Goal: Information Seeking & Learning: Find specific fact

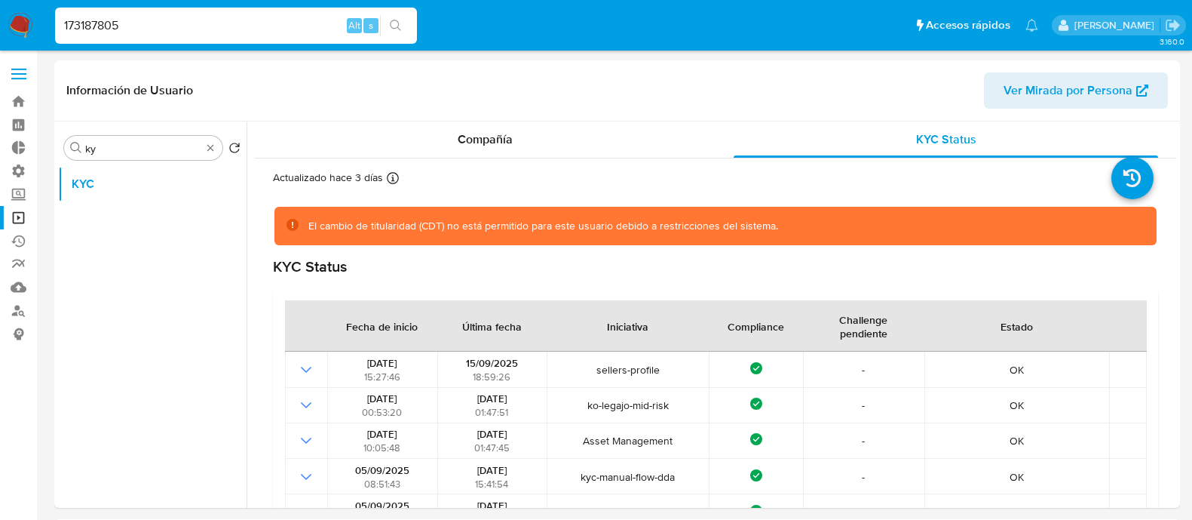
select select "10"
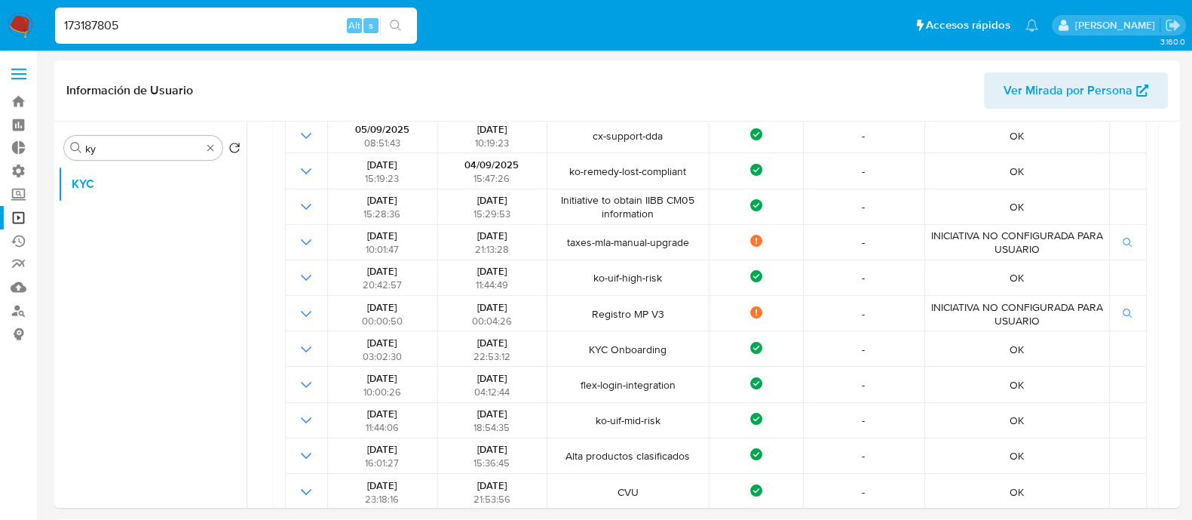
click at [25, 25] on img at bounding box center [21, 26] width 26 height 26
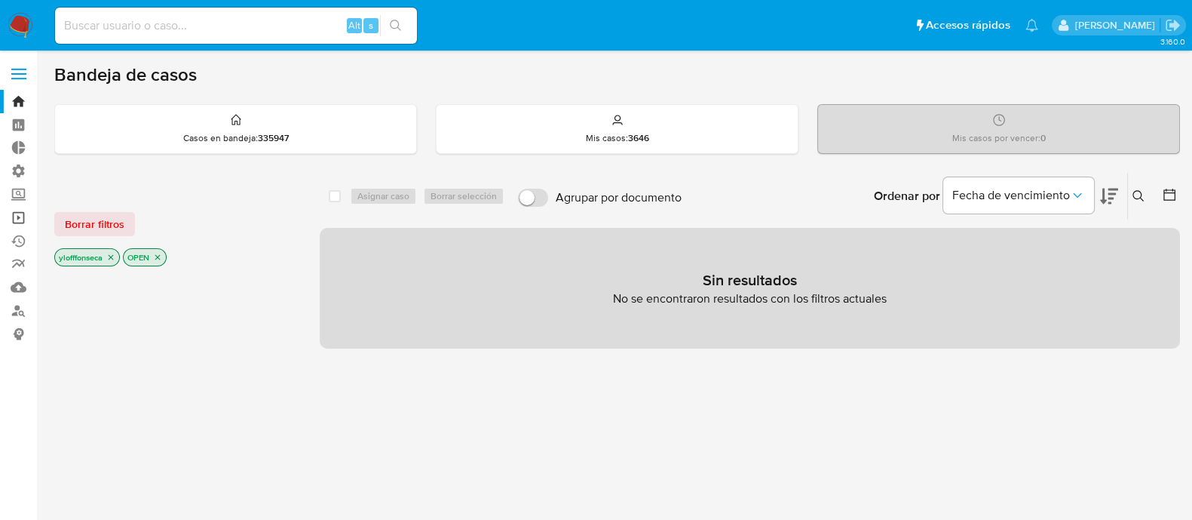
click at [30, 219] on link "Operaciones masivas" at bounding box center [89, 217] width 179 height 23
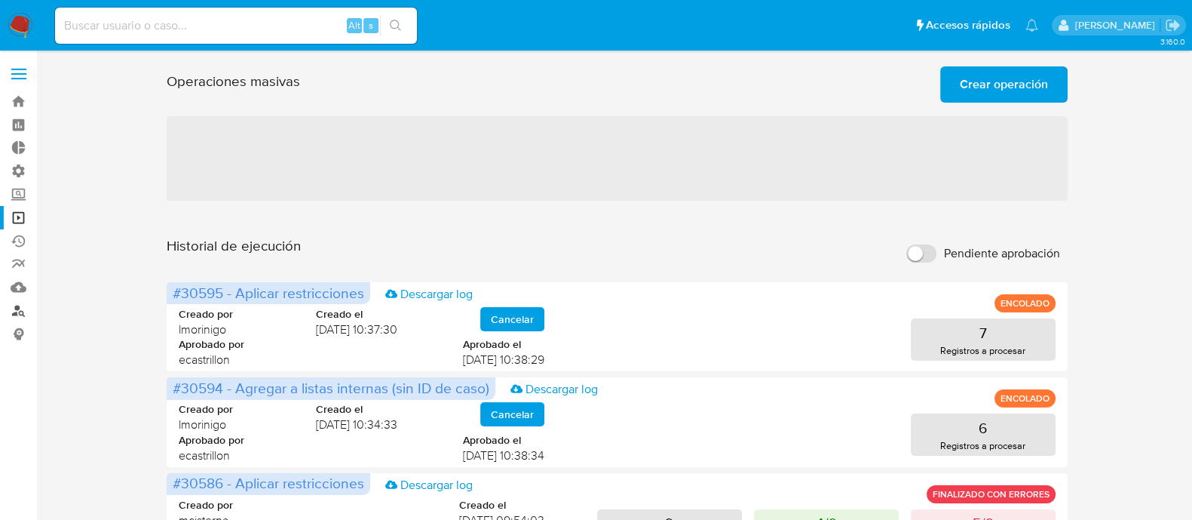
click at [17, 311] on link "Buscador de personas" at bounding box center [89, 310] width 179 height 23
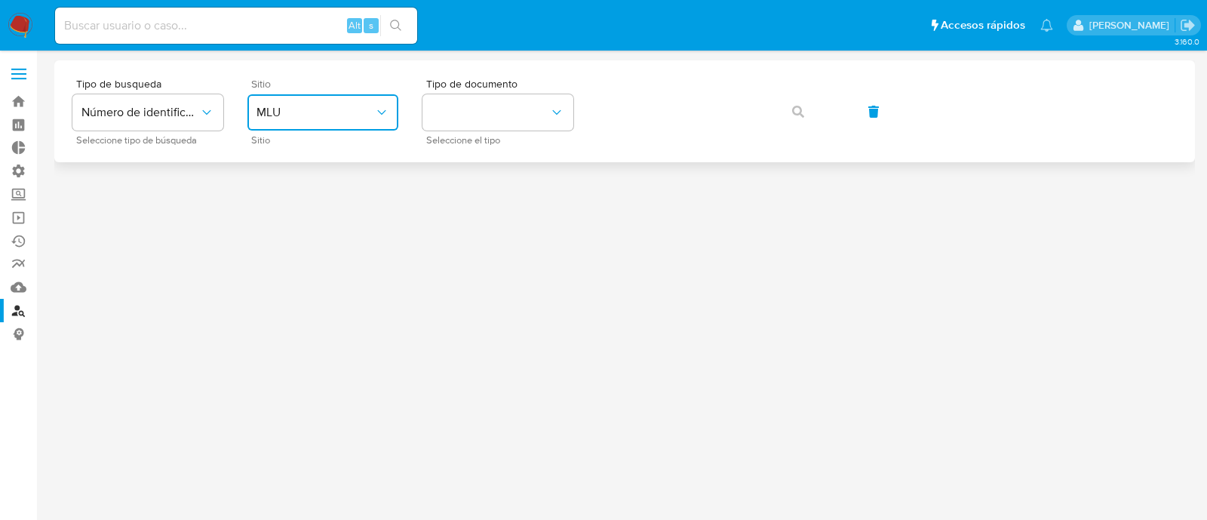
click at [268, 121] on button "MLU" at bounding box center [322, 112] width 151 height 36
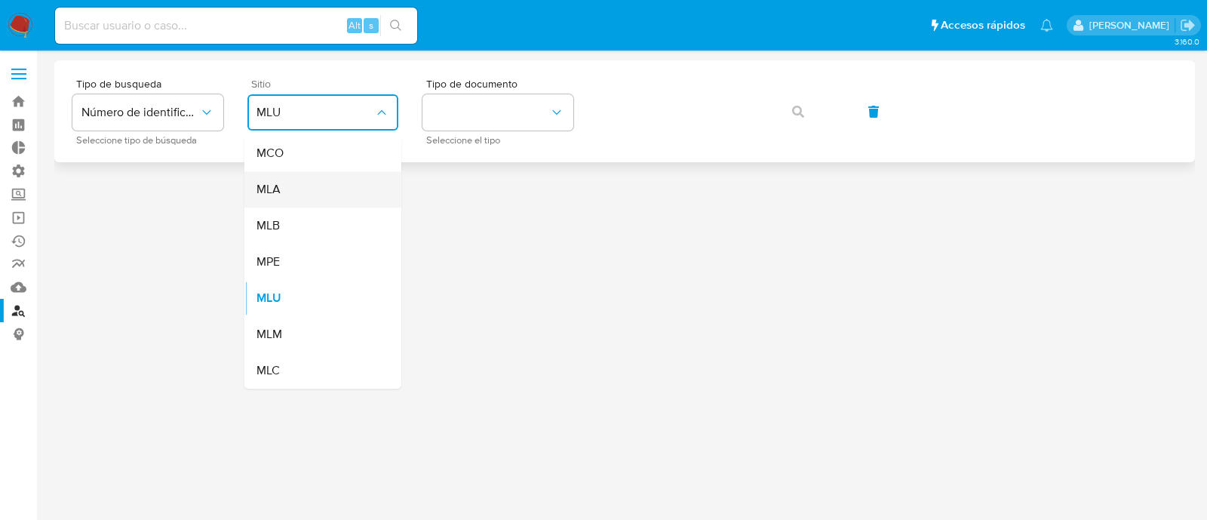
click at [284, 195] on div "MLA" at bounding box center [318, 189] width 124 height 36
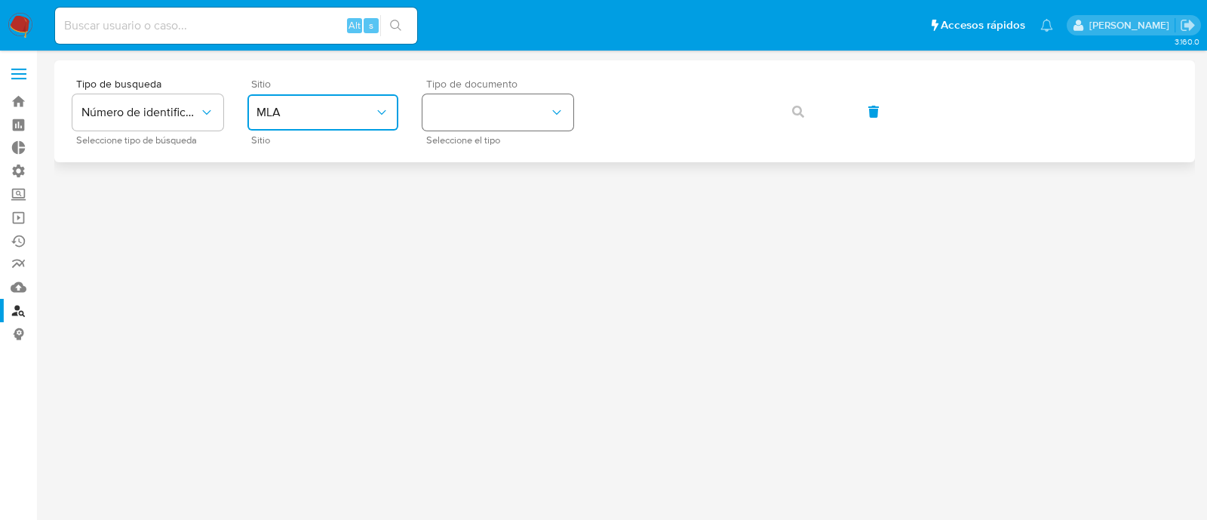
click at [467, 130] on button "identificationType" at bounding box center [497, 112] width 151 height 36
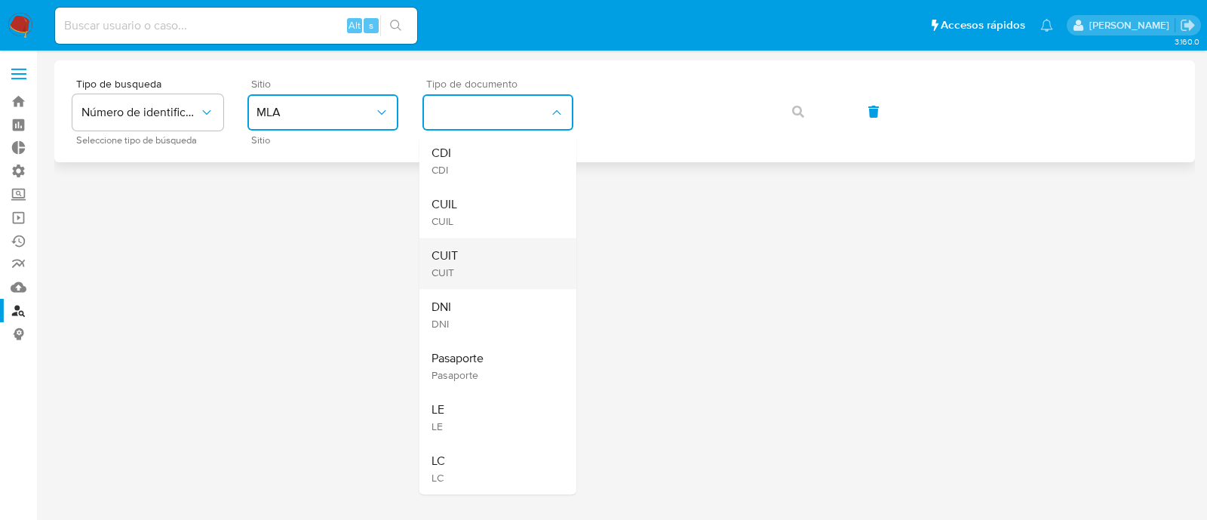
click at [466, 268] on div "CUIT CUIT" at bounding box center [493, 263] width 124 height 51
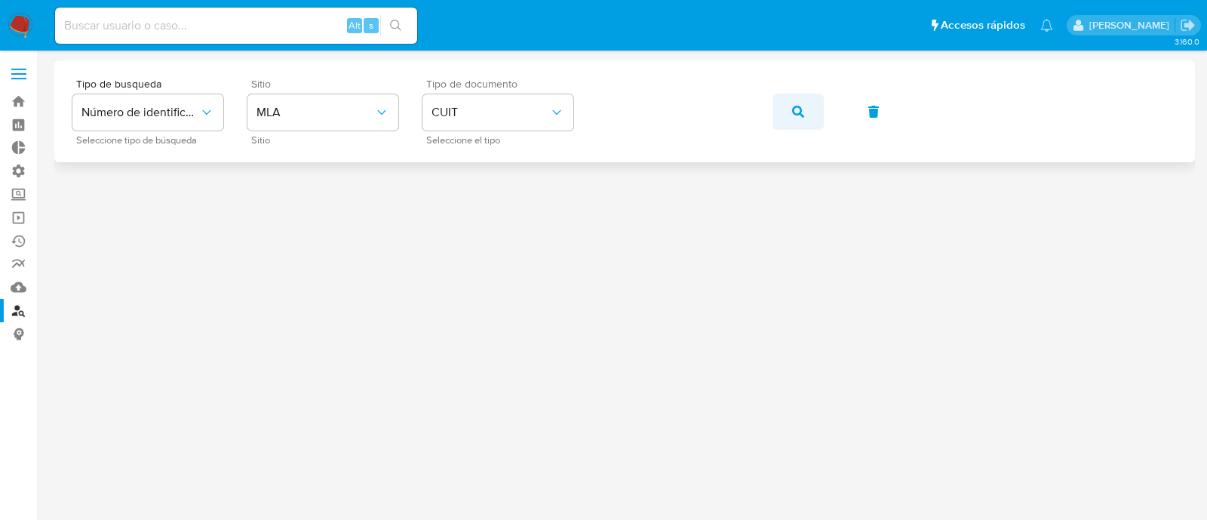
click at [788, 120] on button "button" at bounding box center [797, 112] width 51 height 36
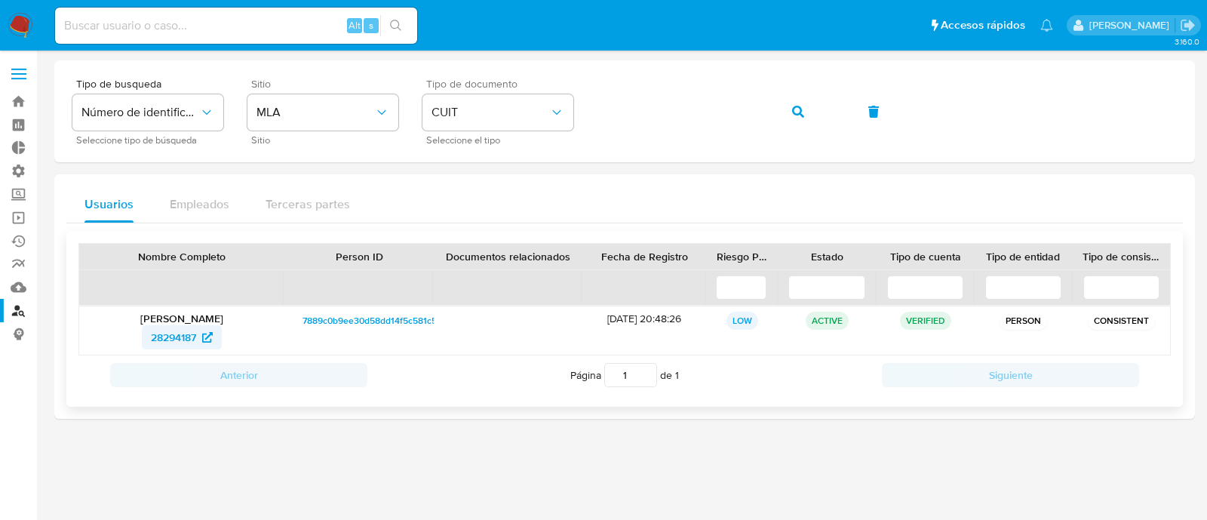
click at [166, 345] on span "28294187" at bounding box center [173, 337] width 45 height 24
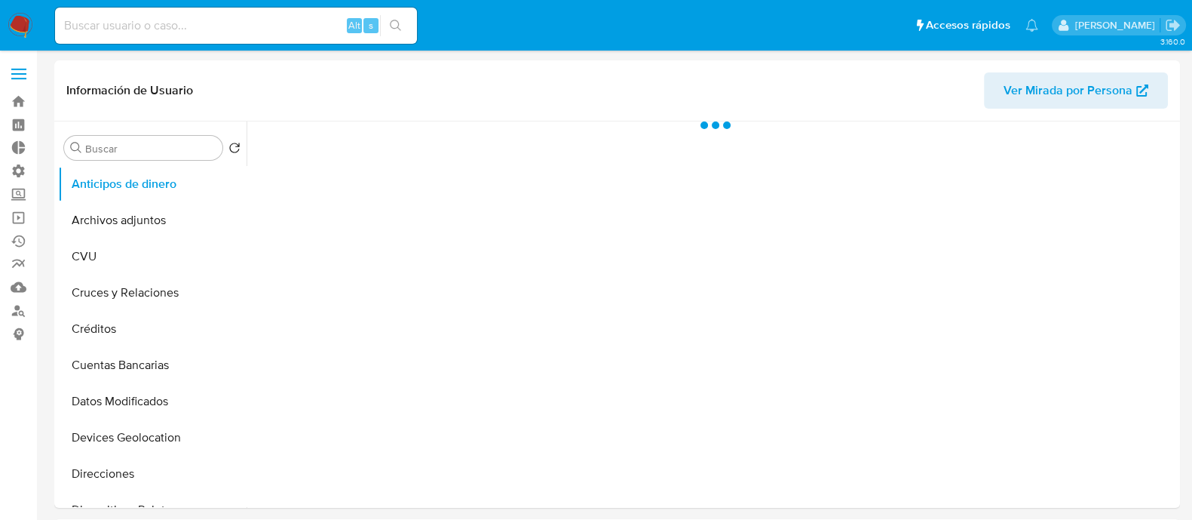
select select "10"
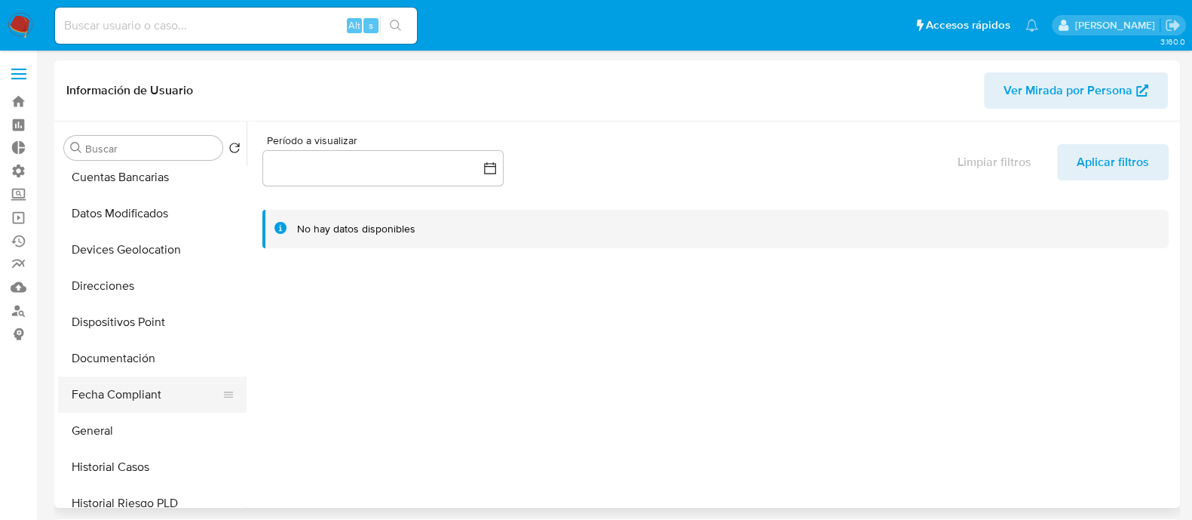
scroll to position [283, 0]
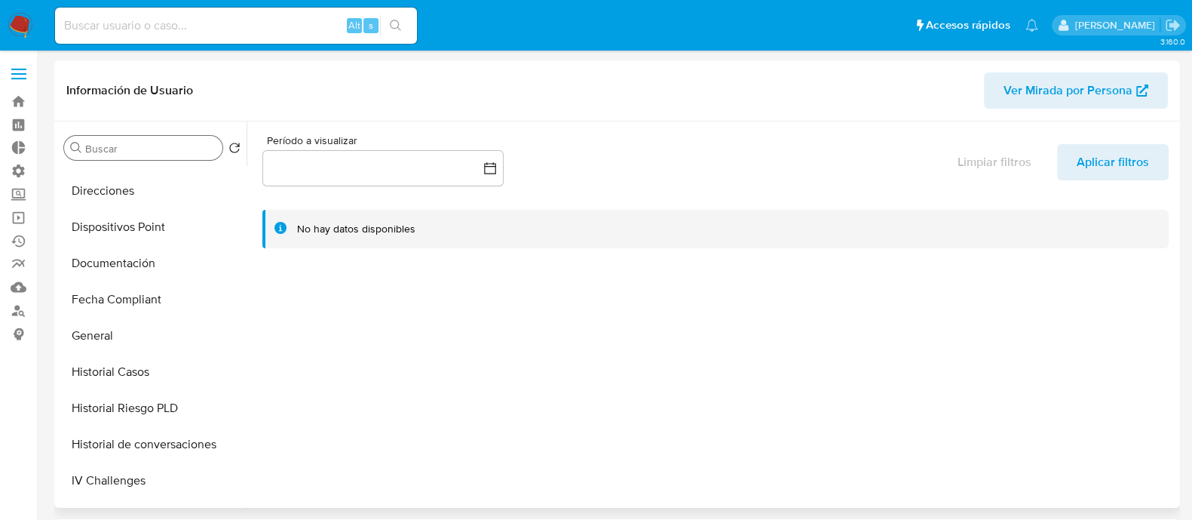
click at [126, 155] on div "Buscar" at bounding box center [143, 148] width 158 height 24
click at [136, 145] on input "Buscar" at bounding box center [150, 149] width 131 height 14
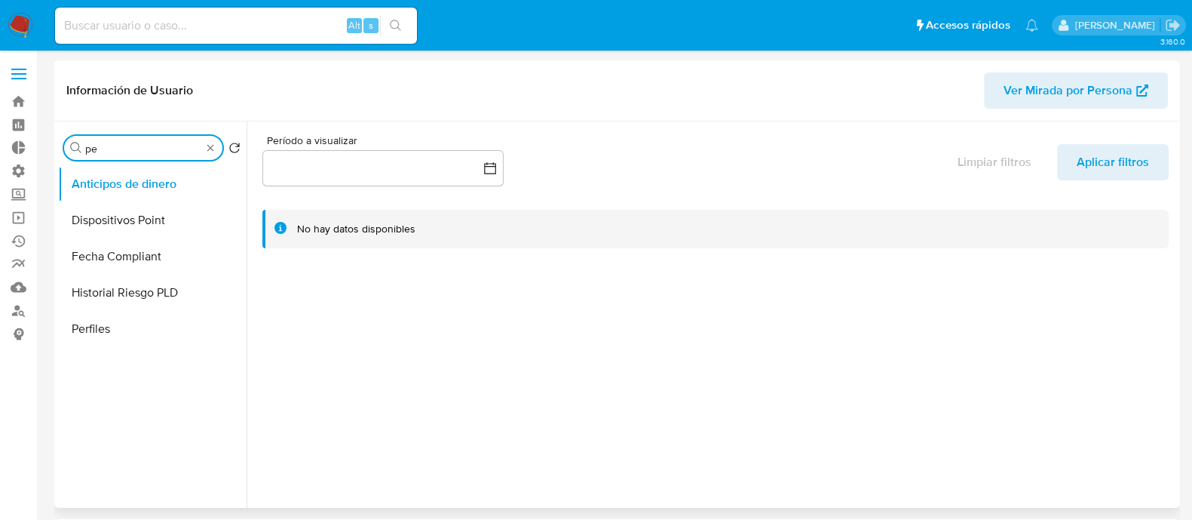
scroll to position [0, 0]
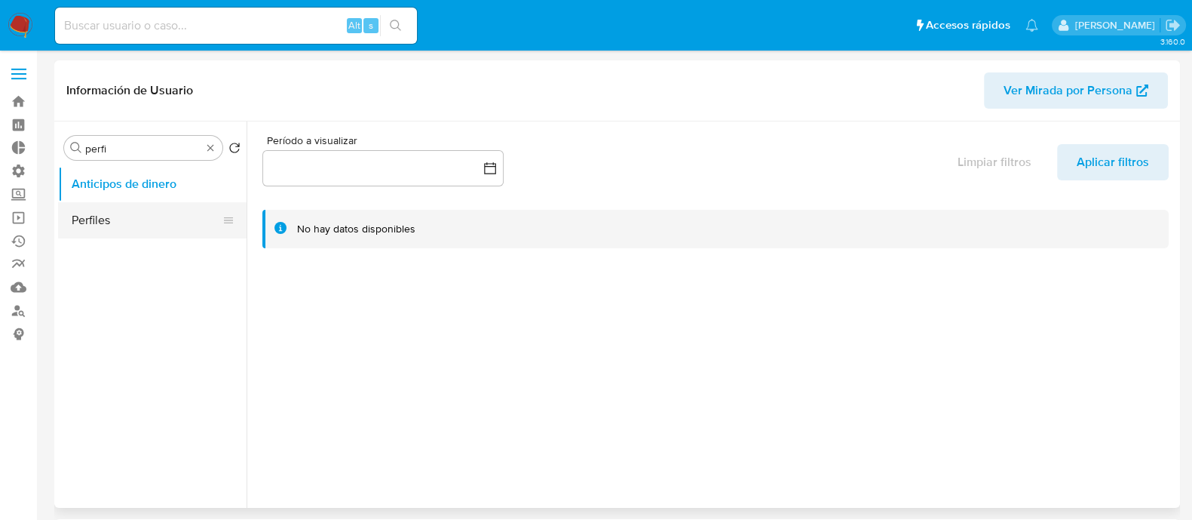
click at [128, 216] on button "Perfiles" at bounding box center [146, 220] width 176 height 36
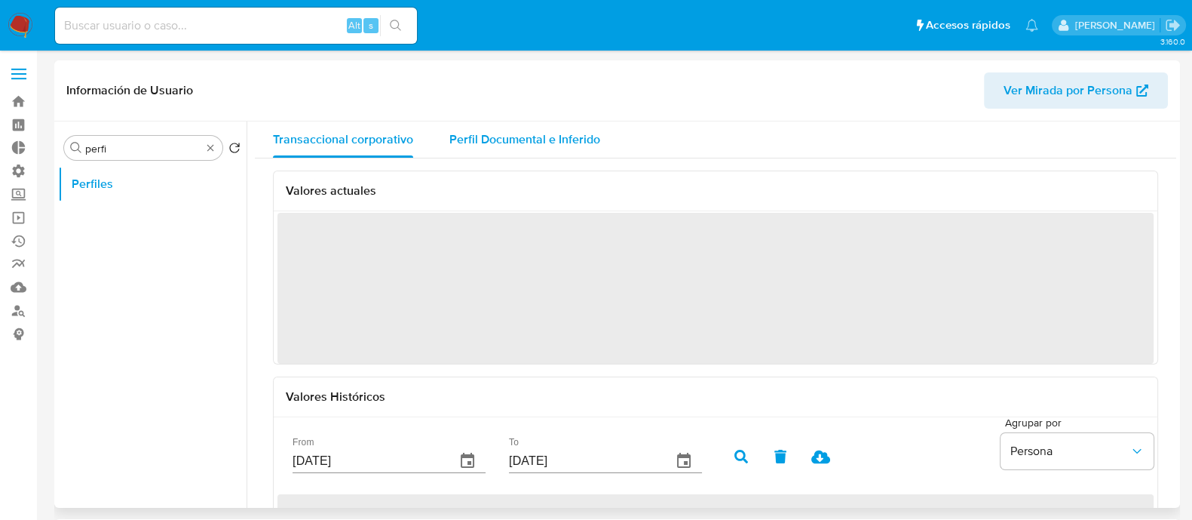
click at [549, 127] on div "Perfil Documental e Inferido" at bounding box center [524, 139] width 151 height 36
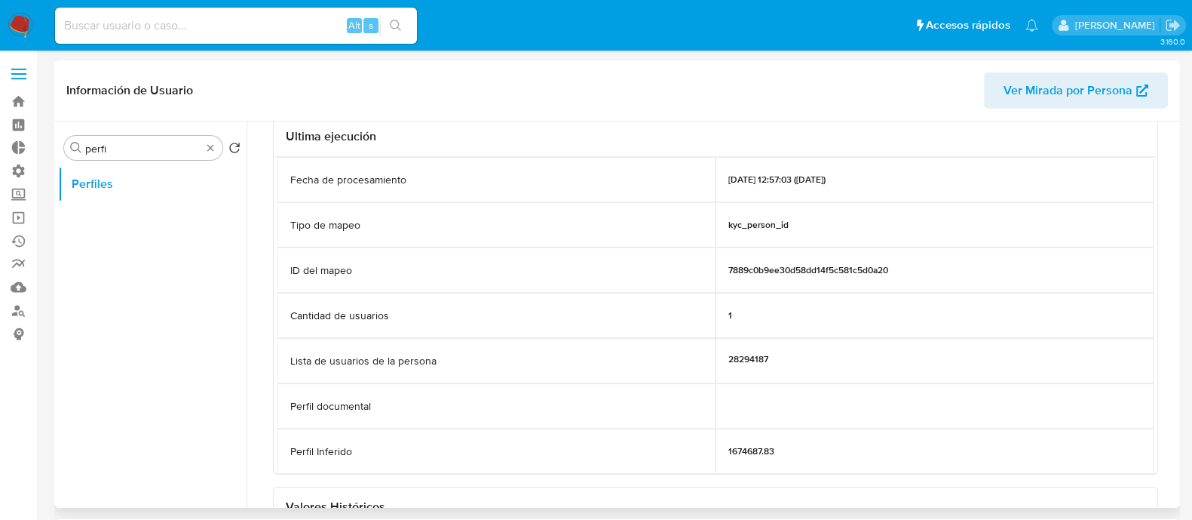
scroll to position [94, 0]
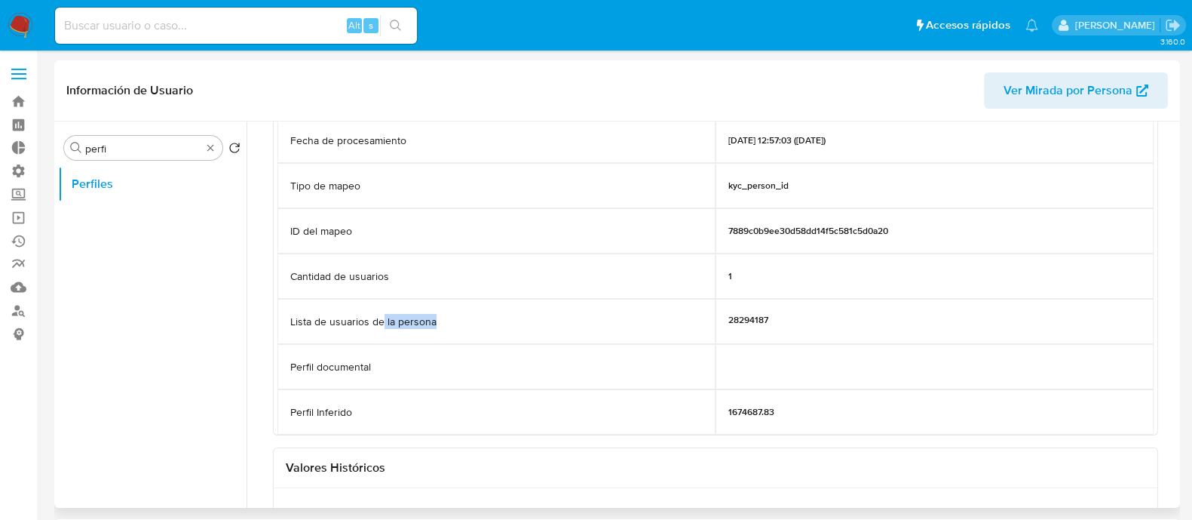
drag, startPoint x: 439, startPoint y: 330, endPoint x: 630, endPoint y: 328, distance: 190.8
click at [626, 327] on div "Lista de usuarios de la persona" at bounding box center [497, 321] width 438 height 45
drag, startPoint x: 283, startPoint y: 371, endPoint x: 674, endPoint y: 394, distance: 392.1
click at [870, 368] on div "Perfil documental" at bounding box center [716, 366] width 876 height 45
drag, startPoint x: 875, startPoint y: 420, endPoint x: 446, endPoint y: 400, distance: 429.6
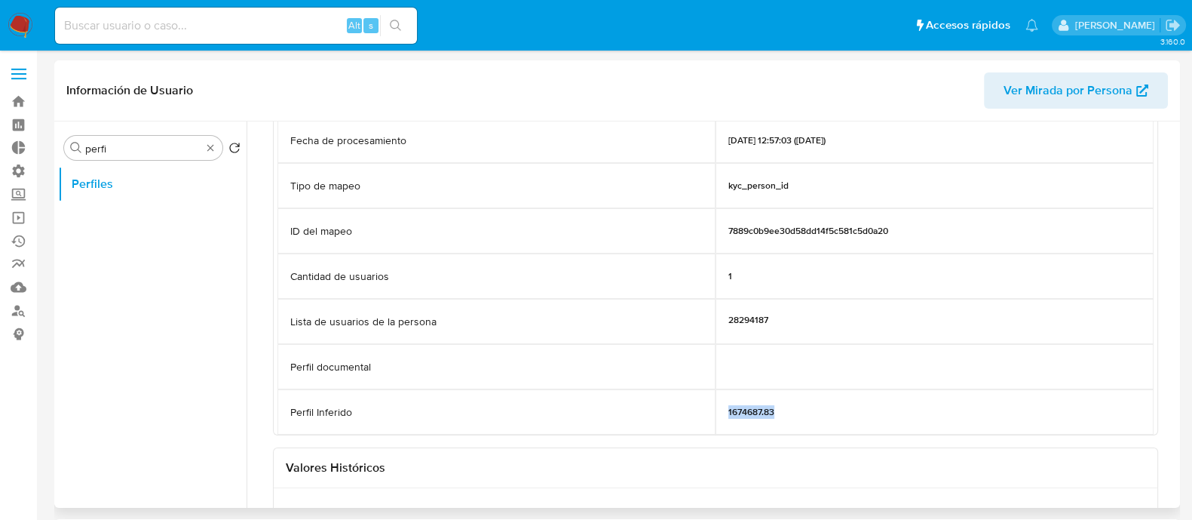
click at [446, 400] on div "Perfil Inferido 1674687.83" at bounding box center [716, 411] width 876 height 45
click at [823, 419] on div "1674687.83" at bounding box center [935, 411] width 438 height 45
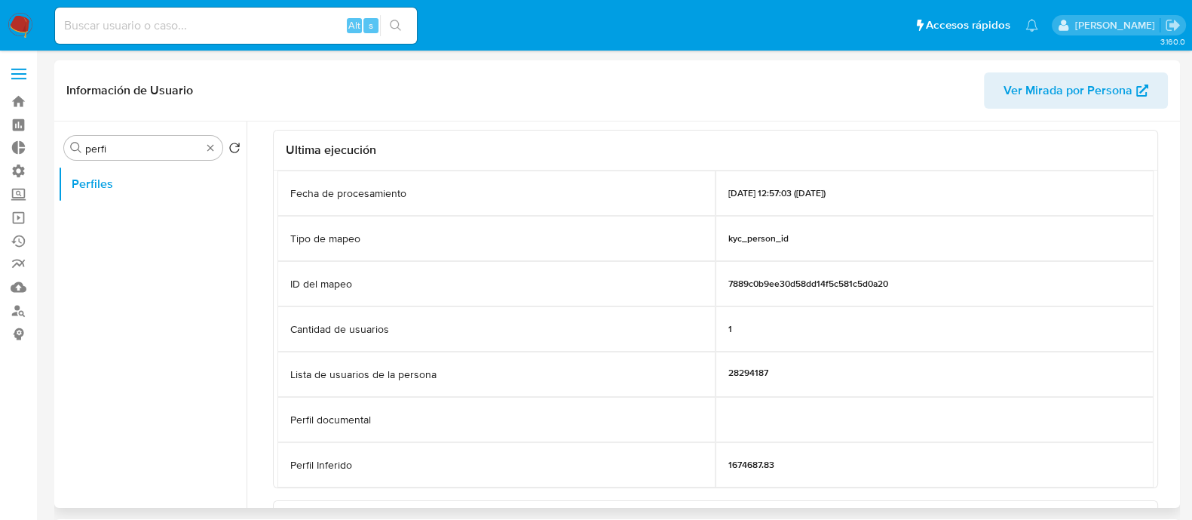
scroll to position [0, 0]
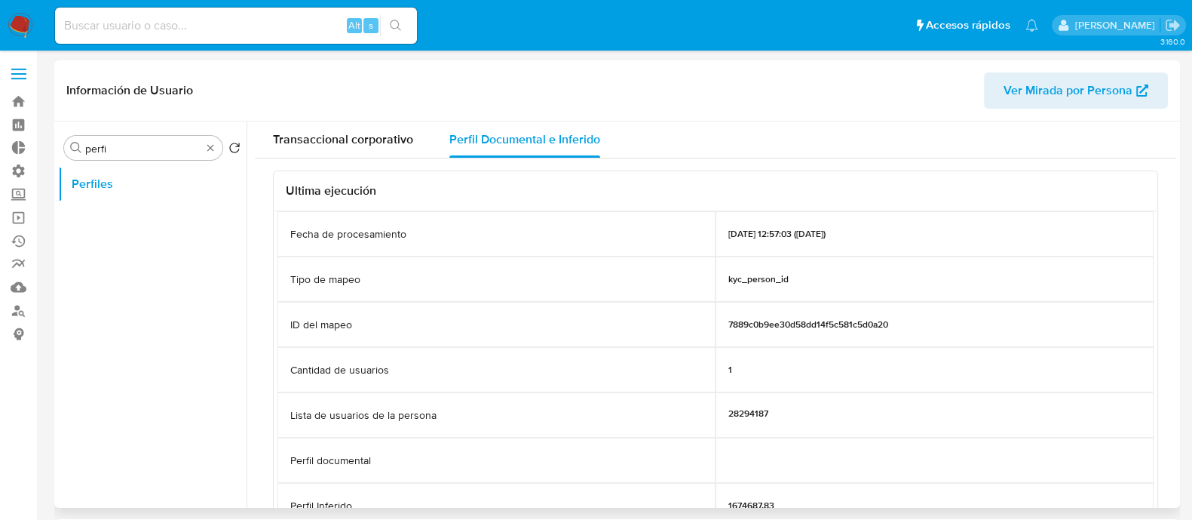
drag, startPoint x: 360, startPoint y: 240, endPoint x: 874, endPoint y: 244, distance: 514.4
click at [873, 244] on div "Fecha de procesamiento [DATE] 12:57:03 ([DATE])" at bounding box center [716, 233] width 876 height 45
click at [936, 232] on div "[DATE] 12:57:03 ([DATE])" at bounding box center [935, 233] width 438 height 45
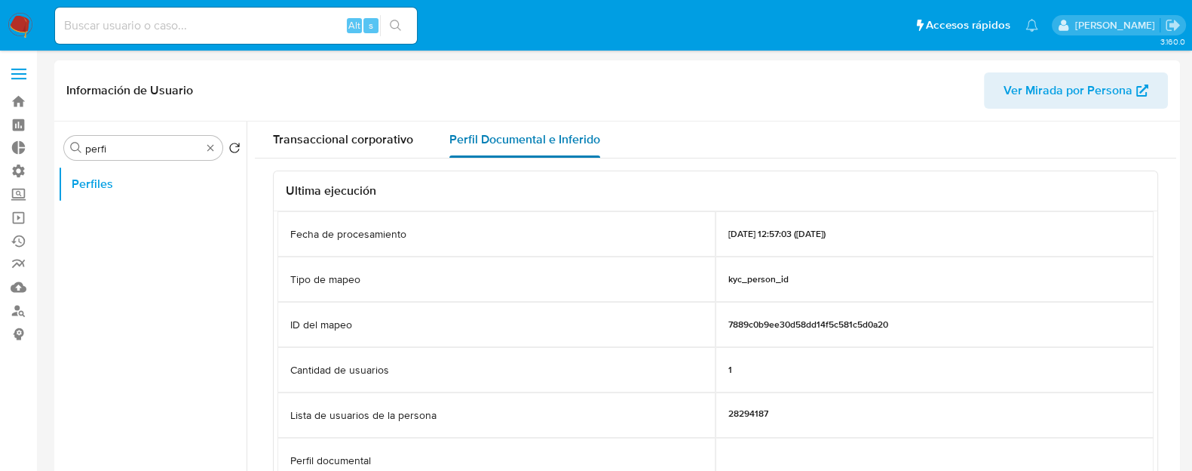
click at [533, 132] on span "Perfil Documental e Inferido" at bounding box center [524, 138] width 151 height 17
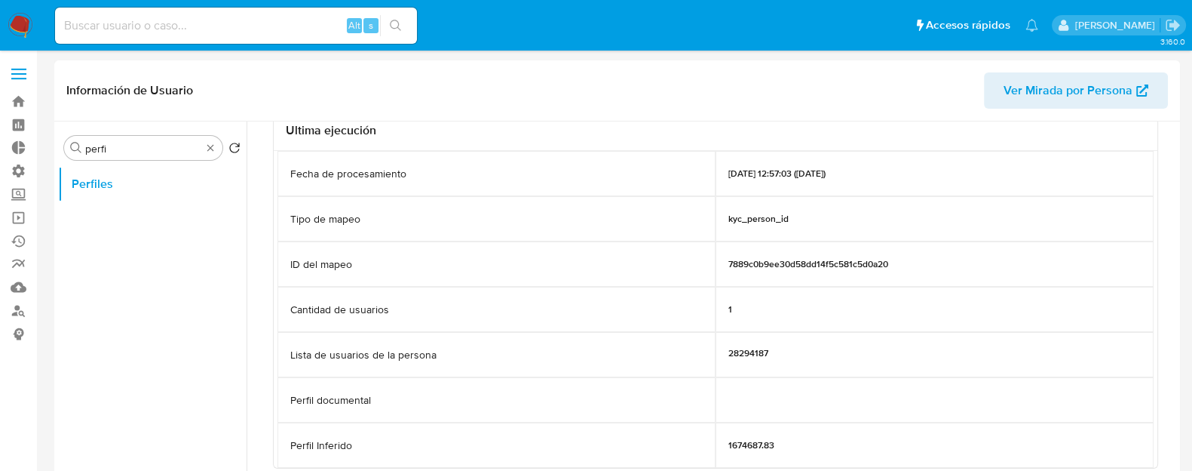
scroll to position [188, 0]
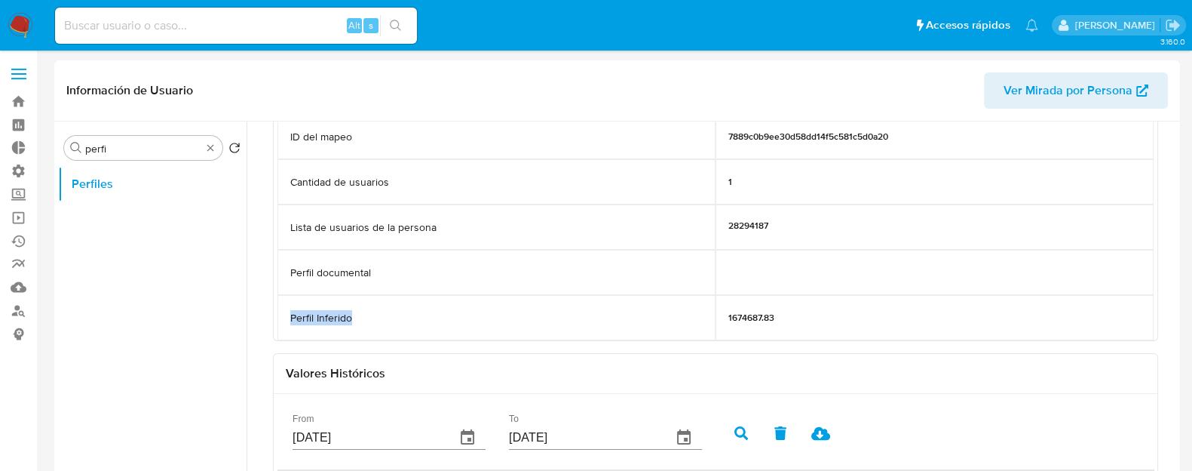
drag, startPoint x: 290, startPoint y: 314, endPoint x: 422, endPoint y: 314, distance: 131.2
click at [422, 314] on div "Perfil Inferido" at bounding box center [497, 317] width 438 height 45
click at [701, 342] on div "Ultima ejecución Fecha de procesamiento [DATE] 12:57:03 ([DATE]) Tipo de mapeo …" at bounding box center [715, 392] width 885 height 819
drag, startPoint x: 730, startPoint y: 319, endPoint x: 748, endPoint y: 321, distance: 18.2
click at [748, 321] on p "1674687.83" at bounding box center [752, 317] width 46 height 12
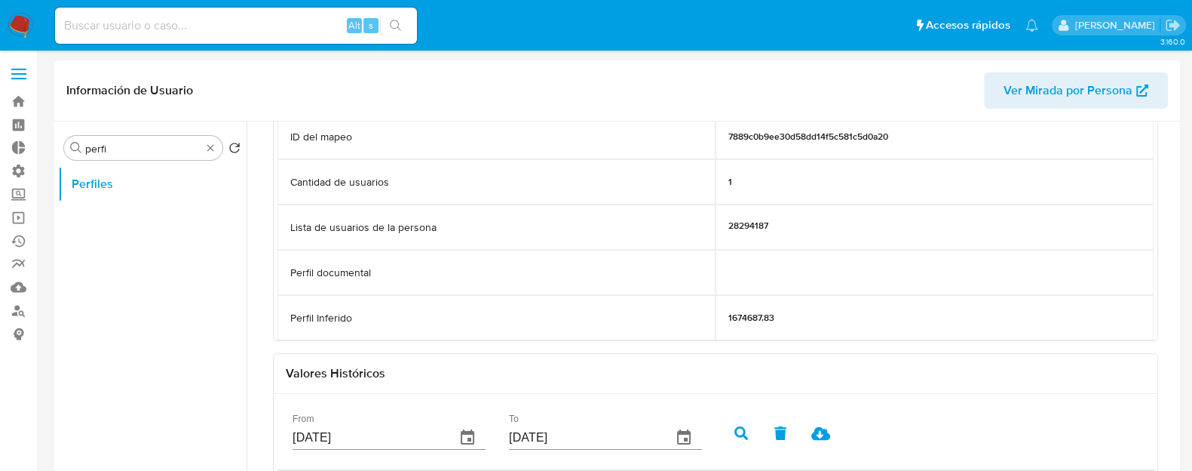
click at [753, 314] on p "1674687.83" at bounding box center [752, 317] width 46 height 12
click at [752, 314] on p "1674687.83" at bounding box center [752, 317] width 46 height 12
click at [741, 311] on p "1674687.83" at bounding box center [752, 317] width 46 height 12
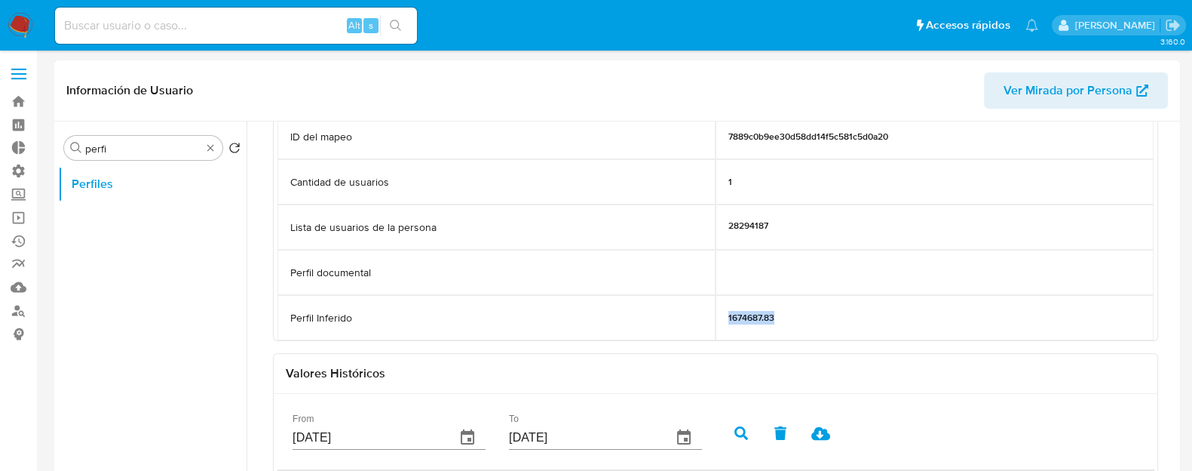
click at [741, 311] on p "1674687.83" at bounding box center [752, 317] width 46 height 12
click at [400, 330] on div "Perfil Inferido" at bounding box center [497, 317] width 438 height 45
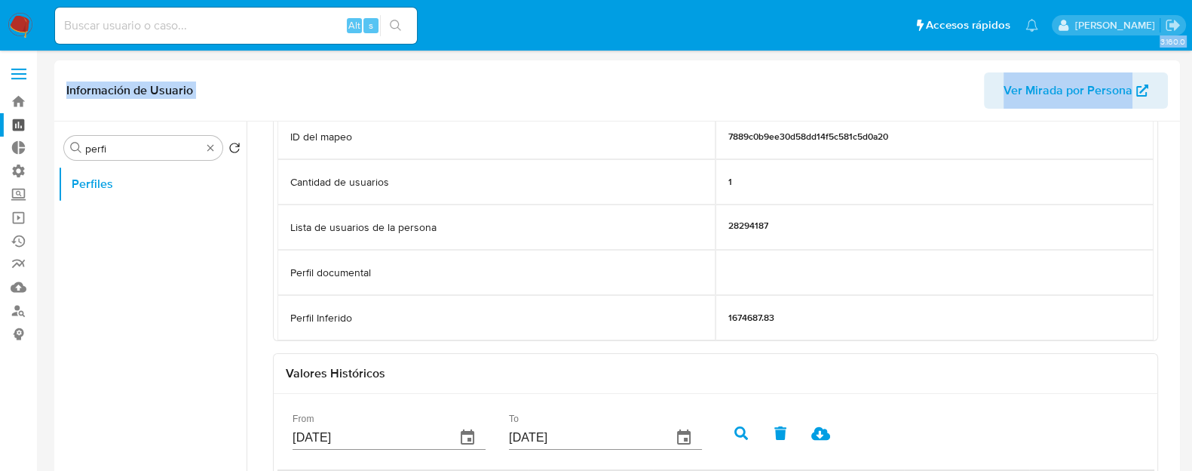
drag, startPoint x: 151, startPoint y: 140, endPoint x: 0, endPoint y: 118, distance: 152.3
click at [140, 133] on div "Buscar perfi Volver al orden por defecto Perfiles" at bounding box center [152, 316] width 189 height 384
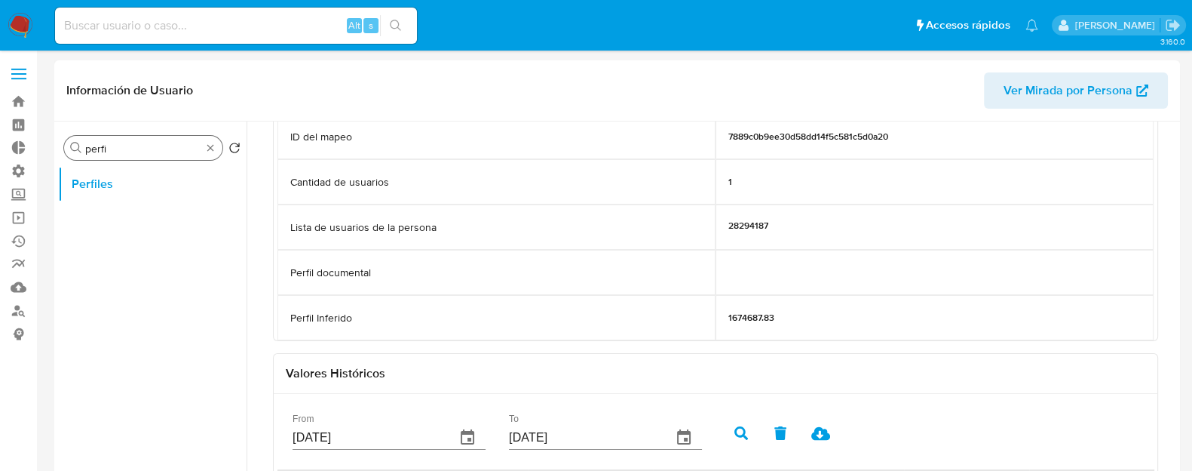
click at [137, 146] on input "perfi" at bounding box center [143, 149] width 116 height 14
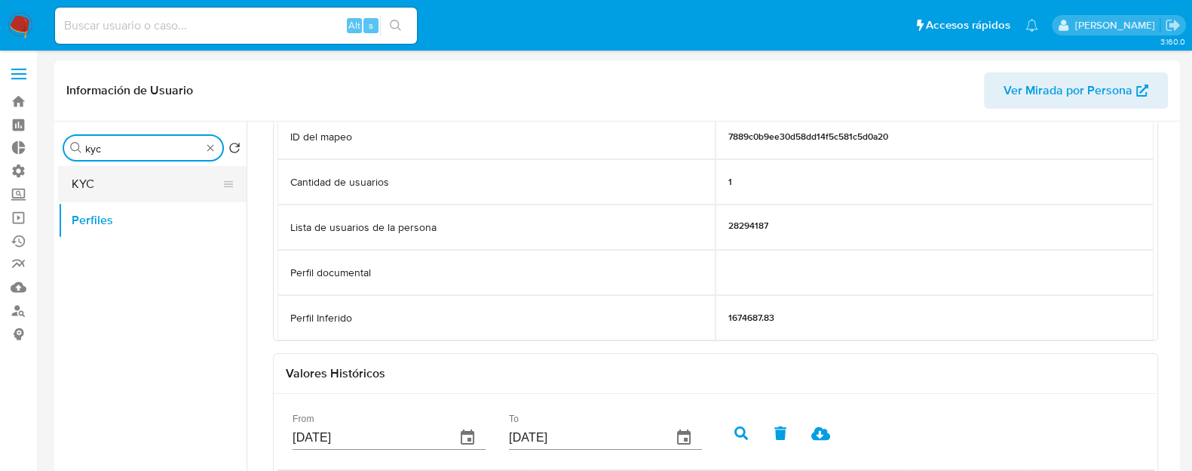
click at [138, 189] on button "KYC" at bounding box center [146, 184] width 176 height 36
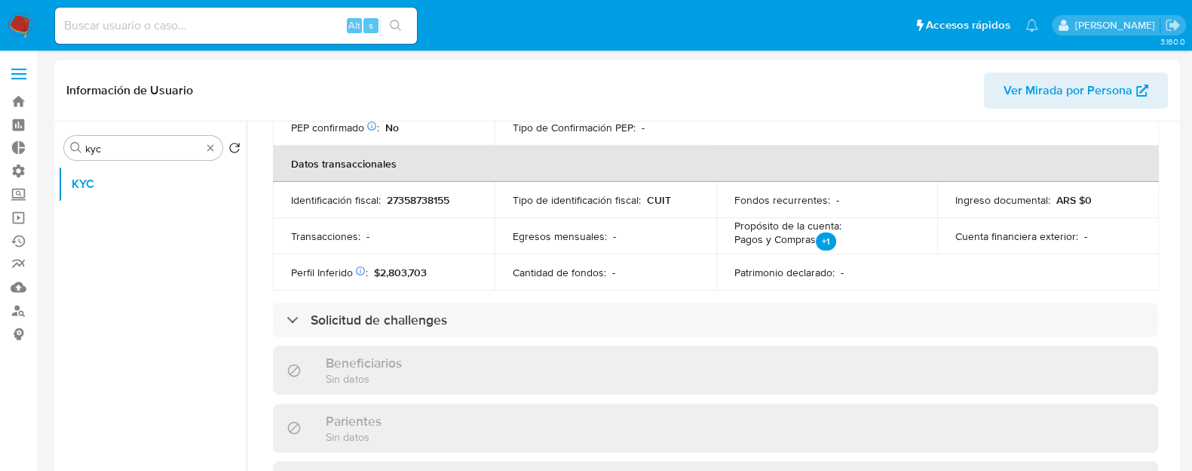
scroll to position [471, 0]
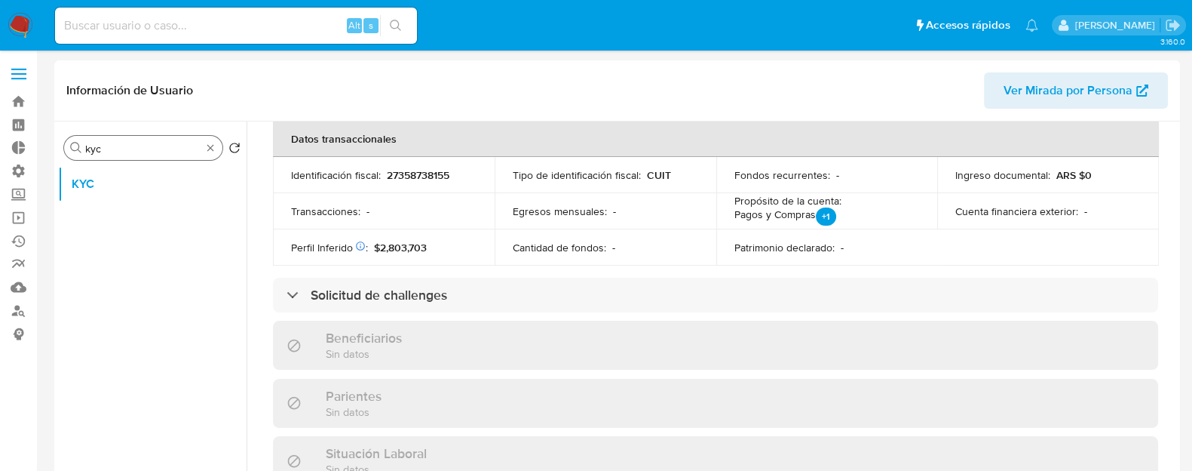
click at [167, 140] on div "Buscar kyc" at bounding box center [143, 148] width 158 height 24
click at [167, 146] on input "kyc" at bounding box center [143, 149] width 116 height 14
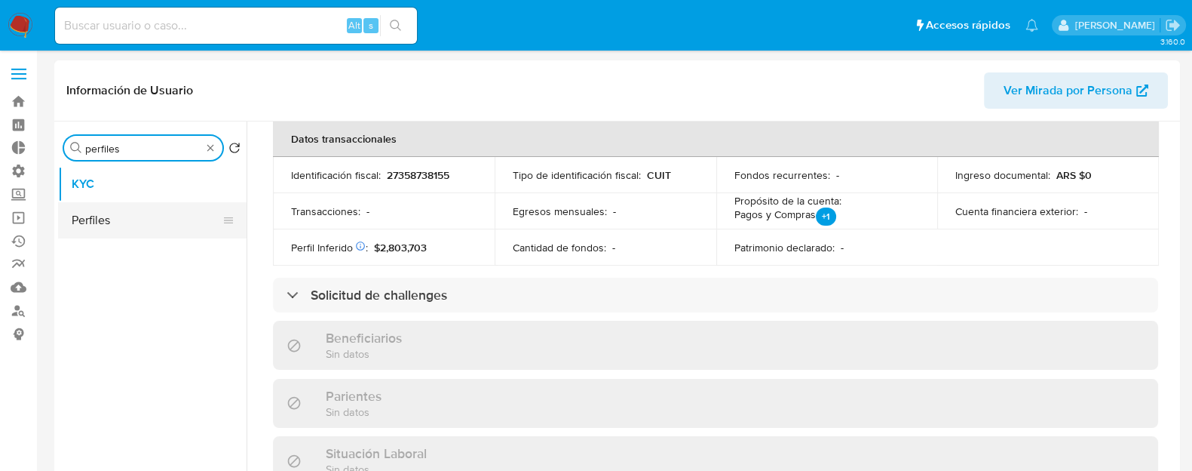
type input "perfiles"
click at [181, 206] on button "Perfiles" at bounding box center [146, 220] width 176 height 36
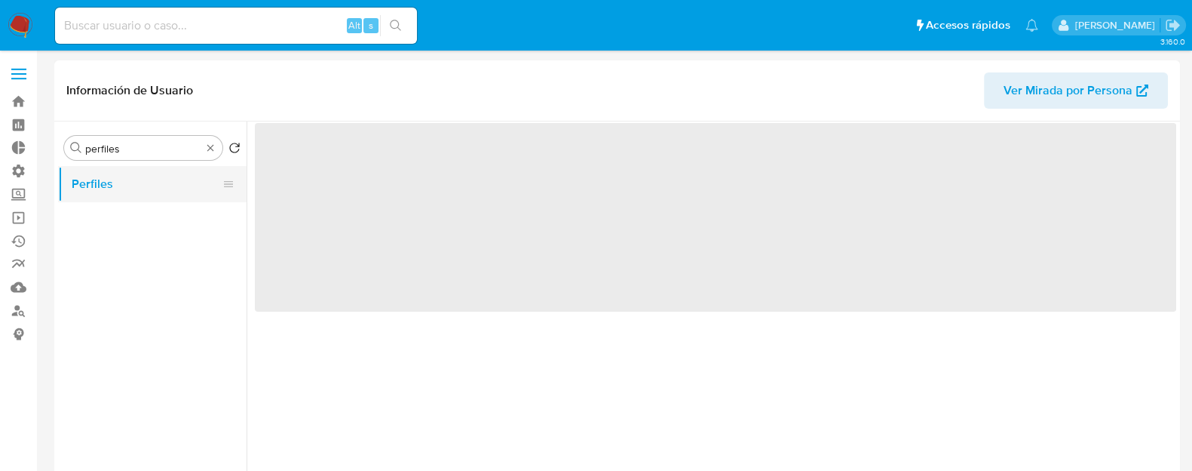
scroll to position [0, 0]
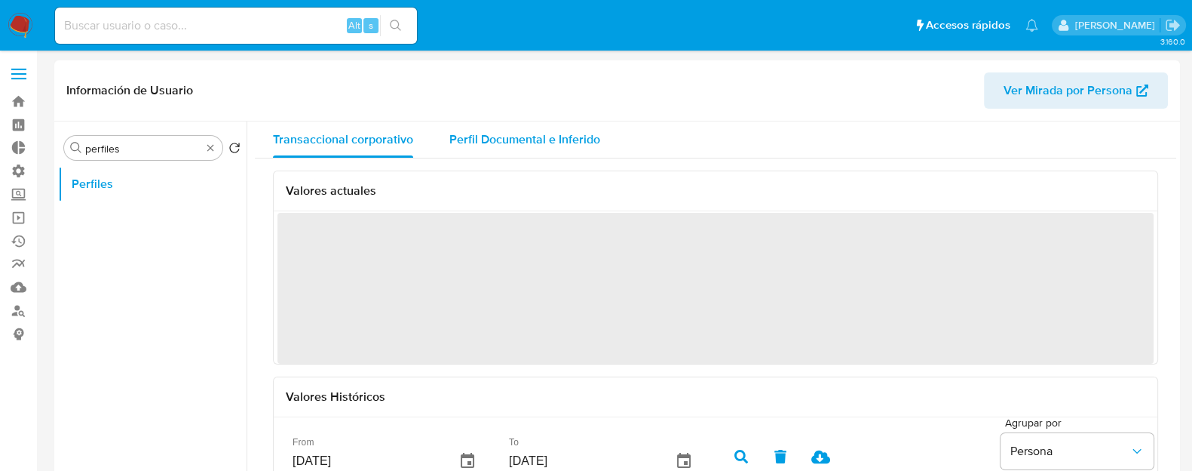
click at [551, 146] on span "Perfil Documental e Inferido" at bounding box center [524, 138] width 151 height 17
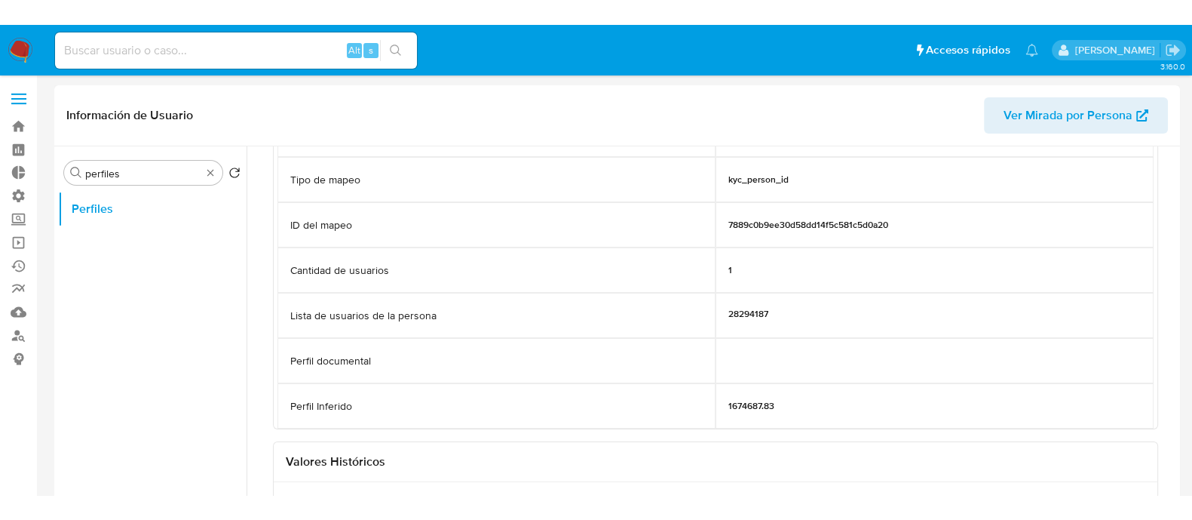
scroll to position [188, 0]
